Goal: Use online tool/utility: Utilize a website feature to perform a specific function

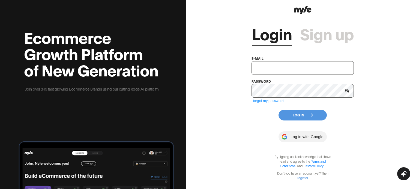
click at [273, 70] on input "text" at bounding box center [302, 68] width 102 height 14
paste input "[EMAIL_ADDRESS][DOMAIN_NAME]"
type input "[EMAIL_ADDRESS][DOMAIN_NAME]"
click at [306, 117] on button "Log In" at bounding box center [302, 115] width 48 height 11
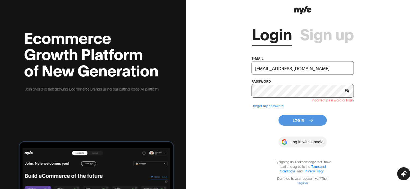
click at [347, 91] on icon at bounding box center [347, 90] width 4 height 3
click at [241, 95] on div "Login Sign up e-mail [EMAIL_ADDRESS][DOMAIN_NAME] password Incorrect password o…" at bounding box center [302, 94] width 233 height 189
click at [303, 121] on button "Log In" at bounding box center [302, 120] width 48 height 11
click at [236, 100] on div "Login Sign up e-mail [EMAIL_ADDRESS][DOMAIN_NAME] password Incorrect password o…" at bounding box center [302, 94] width 233 height 189
click at [303, 120] on button "Log In" at bounding box center [302, 120] width 48 height 11
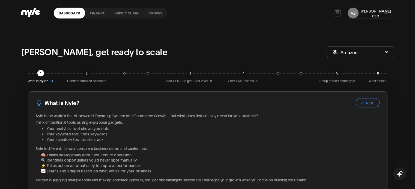
click at [122, 13] on link "Supply chain" at bounding box center [127, 13] width 34 height 11
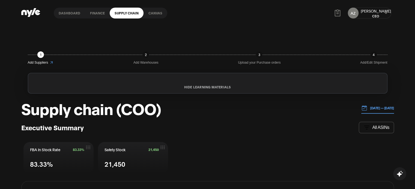
click at [157, 13] on link "Canvas" at bounding box center [155, 13] width 24 height 11
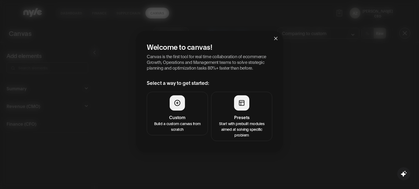
click at [275, 38] on icon "close" at bounding box center [275, 38] width 3 height 3
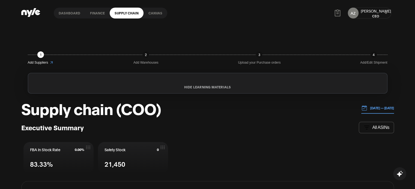
click at [70, 15] on link "Dashboard" at bounding box center [69, 13] width 31 height 11
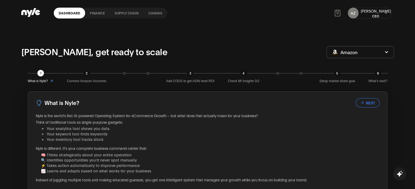
click at [152, 12] on link "Canvas" at bounding box center [155, 13] width 24 height 11
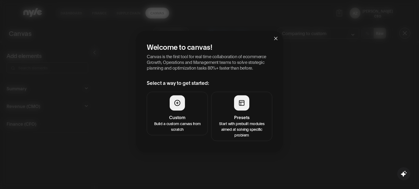
click at [272, 37] on span "Close" at bounding box center [275, 38] width 15 height 15
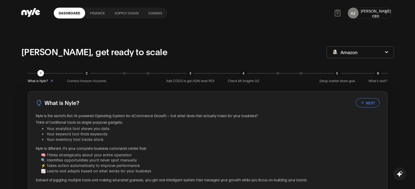
click at [154, 10] on link "Canvas" at bounding box center [155, 13] width 24 height 11
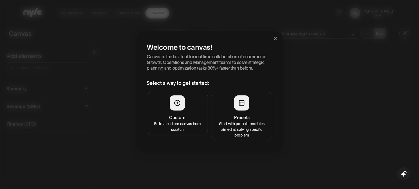
click at [273, 35] on span "Close" at bounding box center [275, 38] width 15 height 15
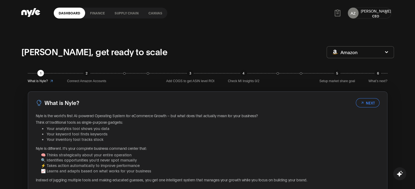
click at [158, 10] on link "Canvas" at bounding box center [155, 13] width 24 height 11
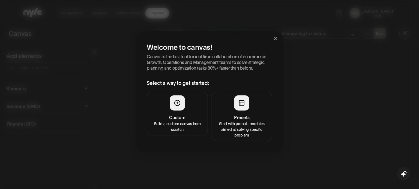
click at [183, 111] on button "Custom Build a custom canvas from scratch" at bounding box center [177, 114] width 61 height 44
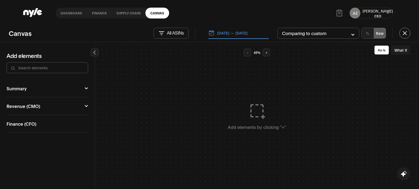
click at [162, 13] on link "Canvas" at bounding box center [157, 13] width 24 height 11
click at [63, 70] on input "text" at bounding box center [51, 68] width 66 height 6
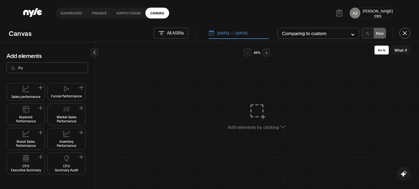
type input "Fo"
click at [28, 141] on div "Brand Sales Performance" at bounding box center [25, 144] width 33 height 8
click at [182, 146] on icon at bounding box center [153, 129] width 76 height 43
drag, startPoint x: 191, startPoint y: 159, endPoint x: 186, endPoint y: 155, distance: 6.2
click at [0, 0] on div at bounding box center [0, 0] width 0 height 0
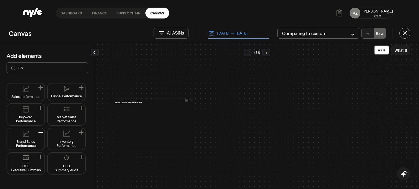
click at [146, 122] on icon at bounding box center [153, 129] width 76 height 43
click at [79, 52] on h3 "Add elements" at bounding box center [48, 55] width 82 height 7
click at [82, 183] on div "Sales performance Funnel Performance Keyword Performance Market Sales Performan…" at bounding box center [47, 135] width 95 height 110
